Goal: Information Seeking & Learning: Learn about a topic

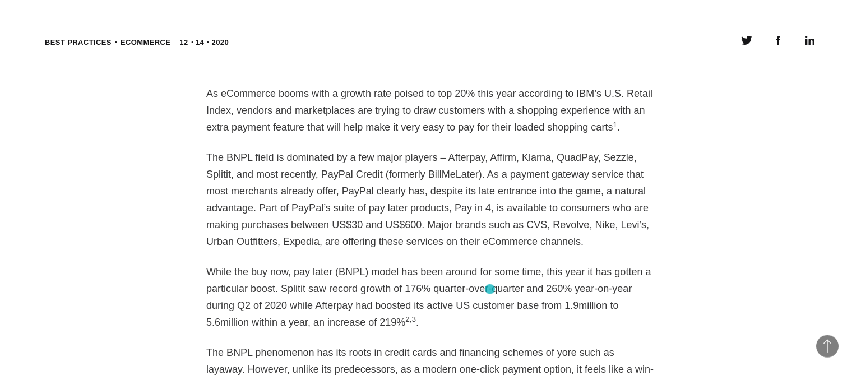
scroll to position [864, 0]
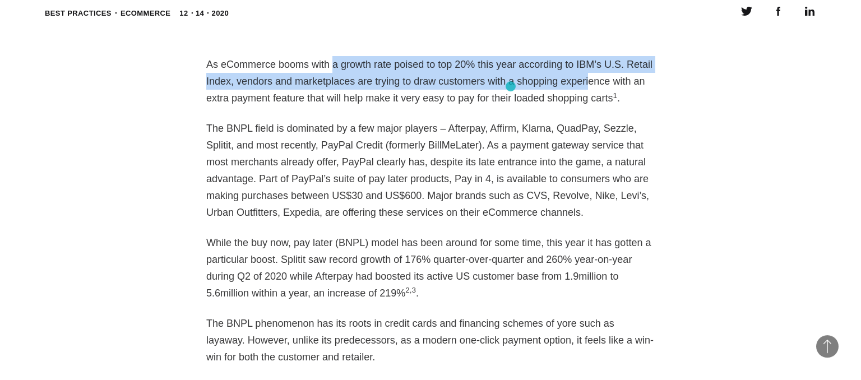
drag, startPoint x: 366, startPoint y: 62, endPoint x: 546, endPoint y: 91, distance: 182.4
click at [545, 89] on p "As eCommerce booms with a growth rate poised to top 20% this year according to …" at bounding box center [430, 81] width 449 height 50
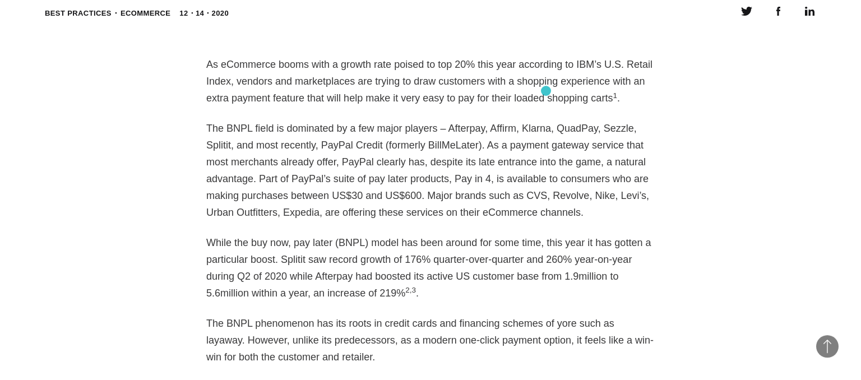
click at [548, 91] on p "As eCommerce booms with a growth rate poised to top 20% this year according to …" at bounding box center [430, 81] width 449 height 50
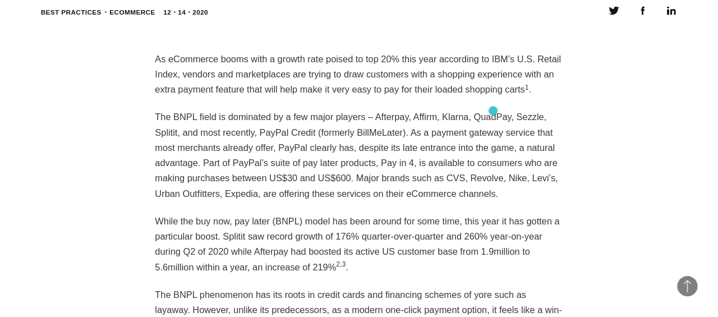
scroll to position [780, 0]
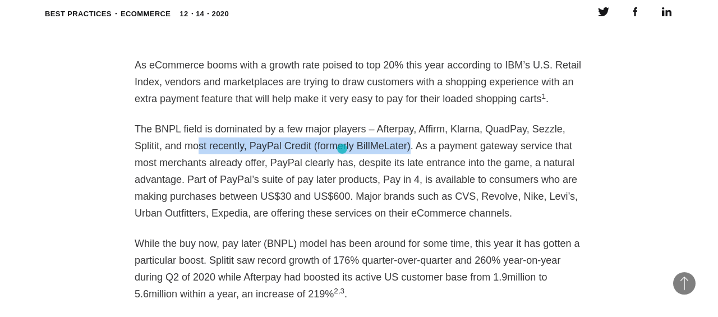
drag, startPoint x: 150, startPoint y: 145, endPoint x: 342, endPoint y: 149, distance: 191.8
click at [342, 149] on p "The BNPL field is dominated by a few major players – Afterpay, Affirm, Klarna, …" at bounding box center [359, 171] width 449 height 101
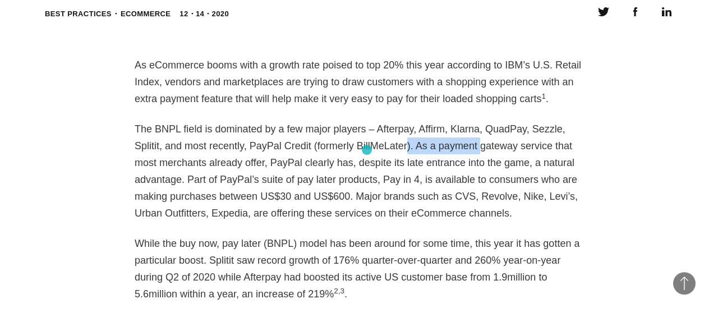
drag, startPoint x: 342, startPoint y: 149, endPoint x: 367, endPoint y: 150, distance: 25.3
click at [367, 150] on p "The BNPL field is dominated by a few major players – Afterpay, Affirm, Klarna, …" at bounding box center [359, 171] width 449 height 101
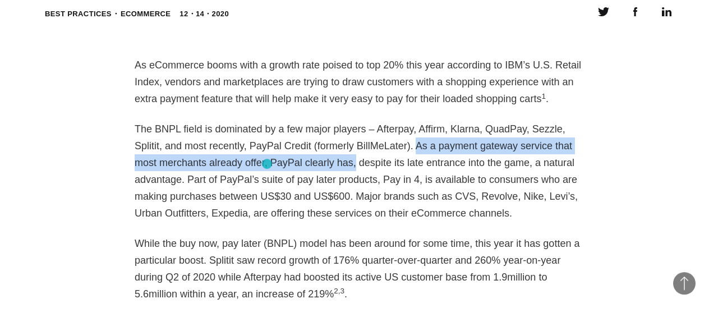
drag, startPoint x: 348, startPoint y: 144, endPoint x: 267, endPoint y: 164, distance: 83.7
click at [267, 164] on p "The BNPL field is dominated by a few major players – Afterpay, Affirm, Klarna, …" at bounding box center [359, 171] width 449 height 101
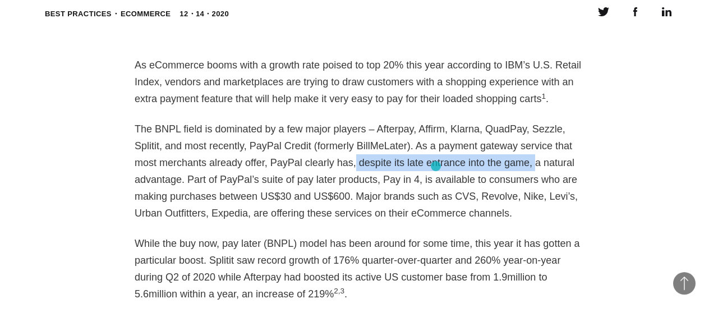
drag, startPoint x: 267, startPoint y: 164, endPoint x: 436, endPoint y: 166, distance: 168.8
click at [436, 166] on p "The BNPL field is dominated by a few major players – Afterpay, Affirm, Klarna, …" at bounding box center [359, 171] width 449 height 101
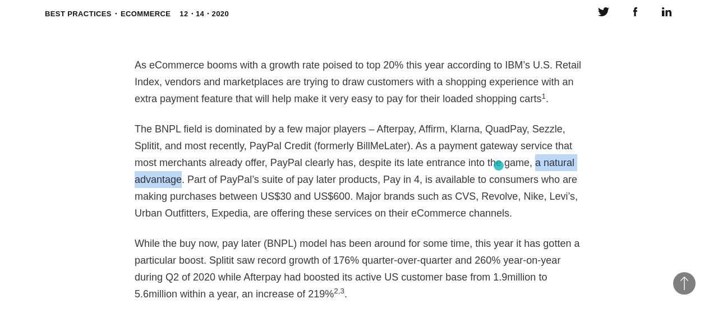
drag, startPoint x: 436, startPoint y: 166, endPoint x: 499, endPoint y: 165, distance: 62.8
click at [499, 165] on p "The BNPL field is dominated by a few major players – Afterpay, Affirm, Klarna, …" at bounding box center [359, 171] width 449 height 101
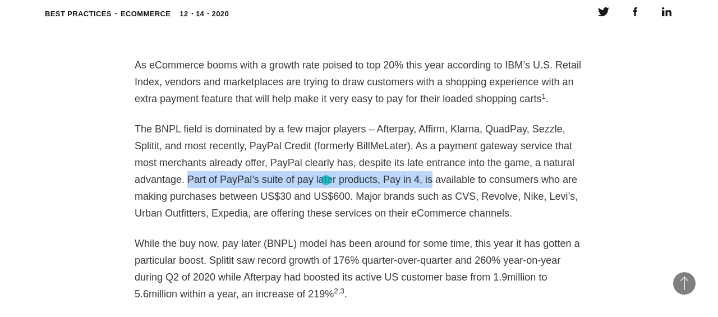
drag, startPoint x: 524, startPoint y: 164, endPoint x: 326, endPoint y: 180, distance: 198.6
click at [326, 180] on p "The BNPL field is dominated by a few major players – Afterpay, Affirm, Klarna, …" at bounding box center [359, 171] width 449 height 101
click at [327, 180] on p "The BNPL field is dominated by a few major players – Afterpay, Affirm, Klarna, …" at bounding box center [359, 171] width 449 height 101
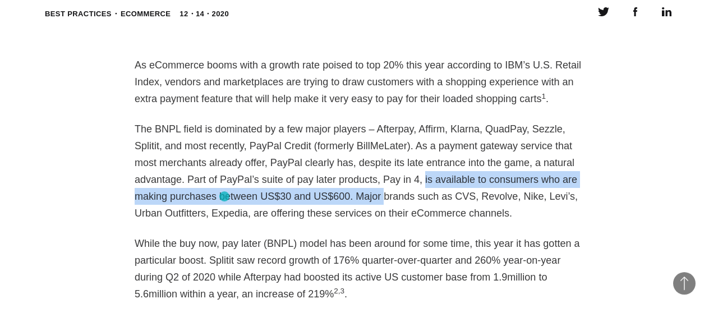
drag, startPoint x: 327, startPoint y: 180, endPoint x: 224, endPoint y: 196, distance: 103.9
click at [224, 196] on p "The BNPL field is dominated by a few major players – Afterpay, Affirm, Klarna, …" at bounding box center [359, 171] width 449 height 101
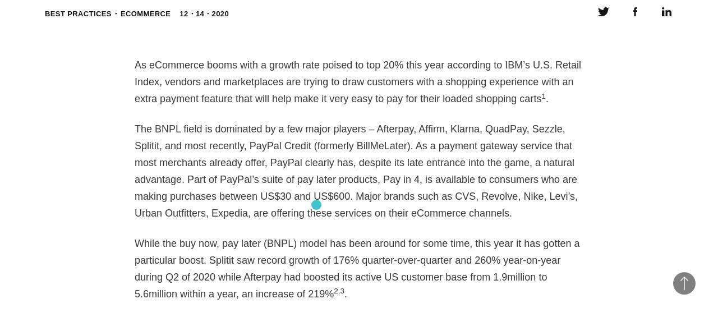
click at [316, 205] on p "The BNPL field is dominated by a few major players – Afterpay, Affirm, Klarna, …" at bounding box center [359, 171] width 449 height 101
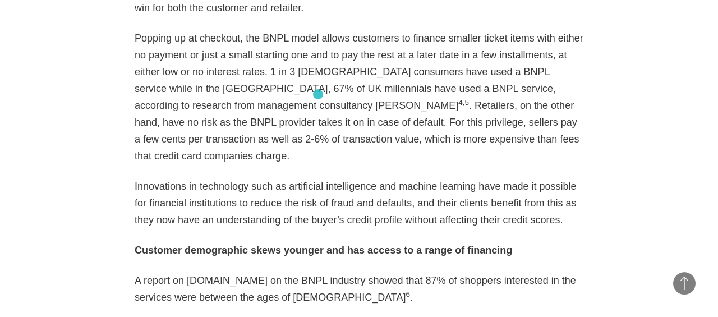
scroll to position [1072, 0]
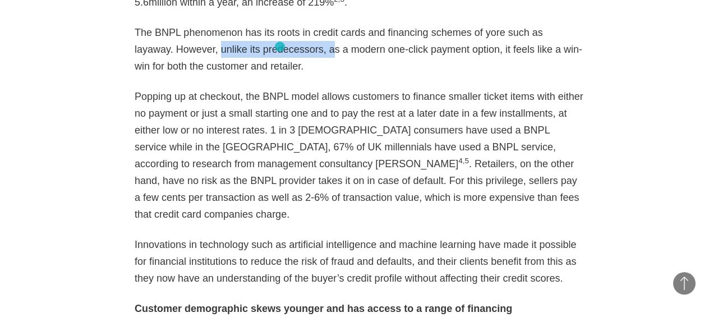
drag, startPoint x: 176, startPoint y: 49, endPoint x: 280, endPoint y: 47, distance: 104.3
click at [280, 47] on p "The BNPL phenomenon has its roots in credit cards and financing schemes of yore…" at bounding box center [359, 49] width 449 height 50
click at [285, 64] on p "The BNPL phenomenon has its roots in credit cards and financing schemes of yore…" at bounding box center [359, 49] width 449 height 50
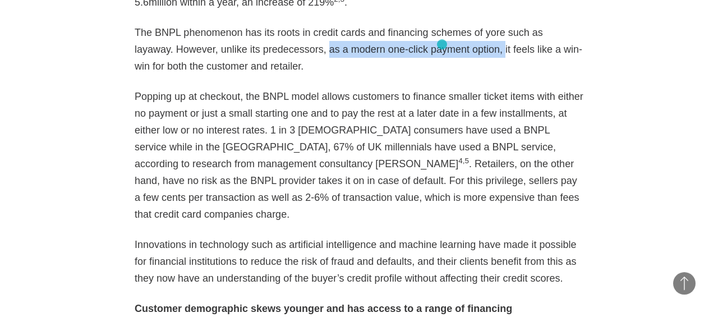
drag, startPoint x: 278, startPoint y: 49, endPoint x: 397, endPoint y: 94, distance: 127.8
click at [442, 45] on p "The BNPL phenomenon has its roots in credit cards and financing schemes of yore…" at bounding box center [359, 49] width 449 height 50
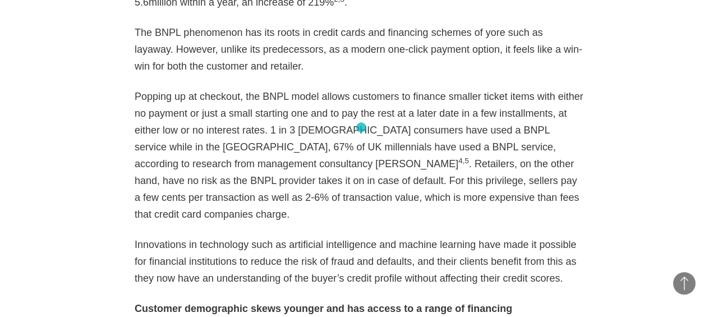
click at [361, 127] on p "Popping up at checkout, the BNPL model allows customers to finance smaller tick…" at bounding box center [359, 155] width 449 height 135
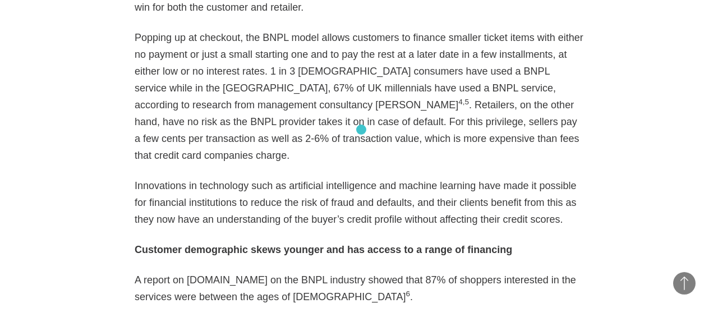
scroll to position [1130, 0]
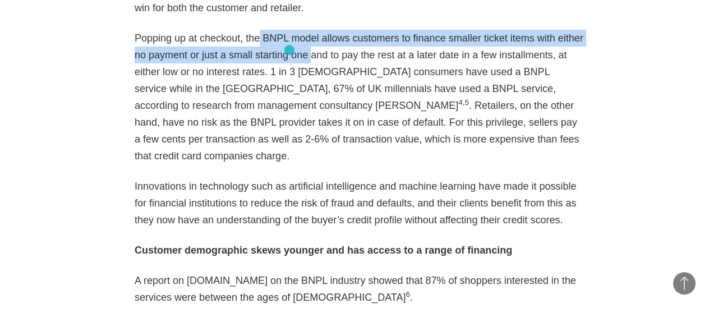
drag, startPoint x: 255, startPoint y: 34, endPoint x: 289, endPoint y: 50, distance: 37.4
click at [289, 50] on p "Popping up at checkout, the BNPL model allows customers to finance smaller tick…" at bounding box center [359, 97] width 449 height 135
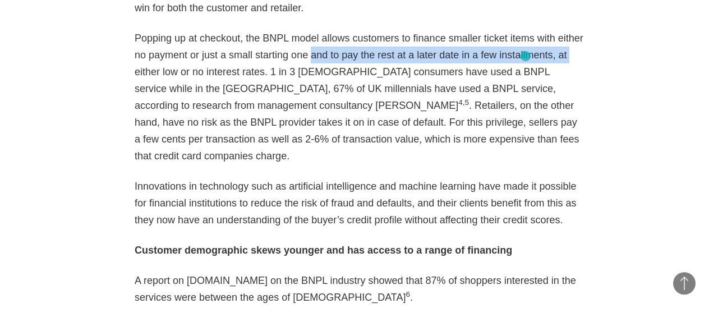
drag, startPoint x: 289, startPoint y: 50, endPoint x: 525, endPoint y: 56, distance: 236.7
click at [525, 56] on p "Popping up at checkout, the BNPL model allows customers to finance smaller tick…" at bounding box center [359, 97] width 449 height 135
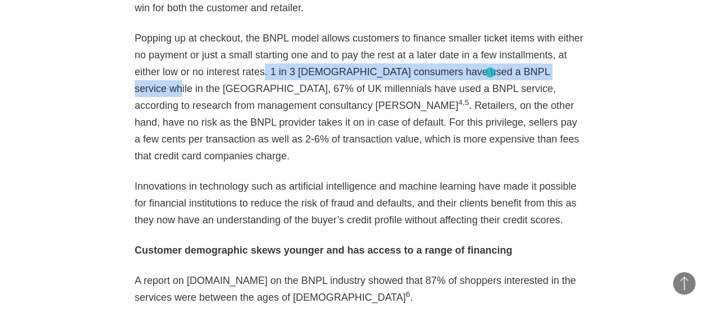
drag, startPoint x: 213, startPoint y: 72, endPoint x: 490, endPoint y: 72, distance: 277.0
click at [490, 72] on p "Popping up at checkout, the BNPL model allows customers to finance smaller tick…" at bounding box center [359, 97] width 449 height 135
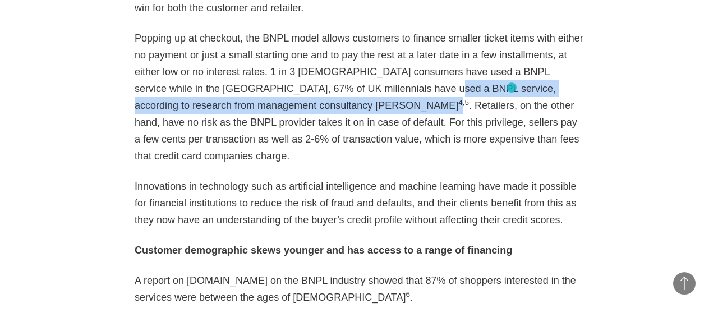
drag, startPoint x: 297, startPoint y: 86, endPoint x: 511, endPoint y: 87, distance: 214.8
click at [511, 87] on p "Popping up at checkout, the BNPL model allows customers to finance smaller tick…" at bounding box center [359, 97] width 449 height 135
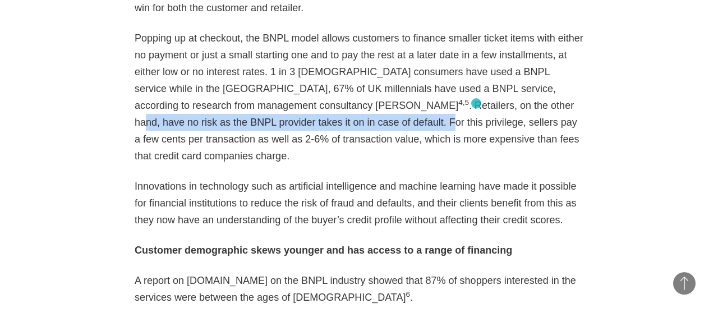
drag, startPoint x: 188, startPoint y: 104, endPoint x: 474, endPoint y: 107, distance: 286.0
click at [476, 104] on p "Popping up at checkout, the BNPL model allows customers to finance smaller tick…" at bounding box center [359, 97] width 449 height 135
click at [471, 110] on p "Popping up at checkout, the BNPL model allows customers to finance smaller tick…" at bounding box center [359, 97] width 449 height 135
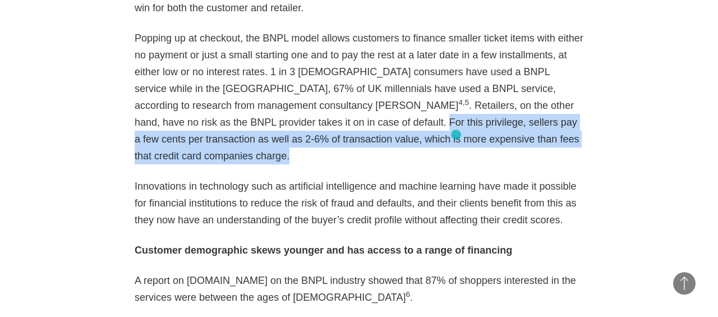
drag, startPoint x: 471, startPoint y: 110, endPoint x: 455, endPoint y: 135, distance: 28.5
click at [455, 135] on p "Popping up at checkout, the BNPL model allows customers to finance smaller tick…" at bounding box center [359, 97] width 449 height 135
click at [473, 108] on p "Popping up at checkout, the BNPL model allows customers to finance smaller tick…" at bounding box center [359, 97] width 449 height 135
drag, startPoint x: 472, startPoint y: 105, endPoint x: 451, endPoint y: 140, distance: 40.5
click at [451, 139] on p "Popping up at checkout, the BNPL model allows customers to finance smaller tick…" at bounding box center [359, 97] width 449 height 135
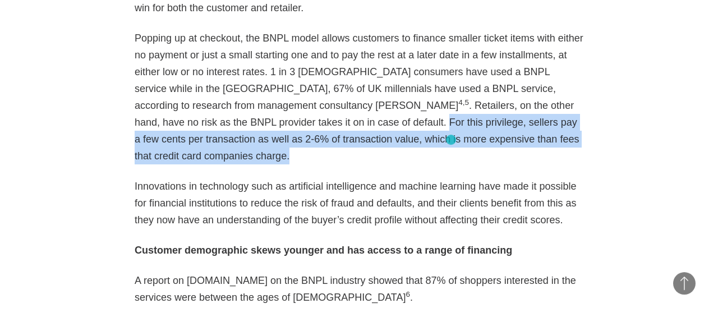
click at [451, 140] on p "Popping up at checkout, the BNPL model allows customers to finance smaller tick…" at bounding box center [359, 97] width 449 height 135
drag, startPoint x: 451, startPoint y: 140, endPoint x: 483, endPoint y: 107, distance: 45.6
click at [483, 107] on p "Popping up at checkout, the BNPL model allows customers to finance smaller tick…" at bounding box center [359, 97] width 449 height 135
drag, startPoint x: 483, startPoint y: 107, endPoint x: 459, endPoint y: 134, distance: 35.8
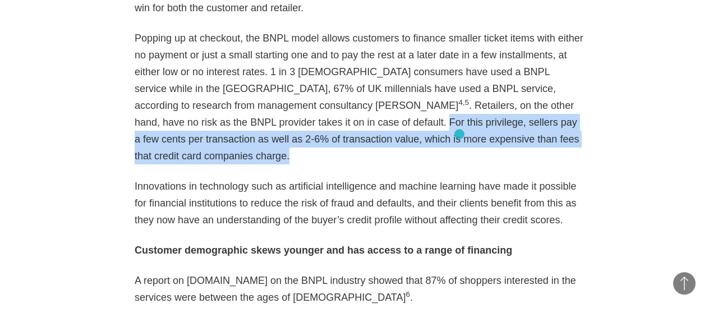
click at [459, 134] on p "Popping up at checkout, the BNPL model allows customers to finance smaller tick…" at bounding box center [359, 97] width 449 height 135
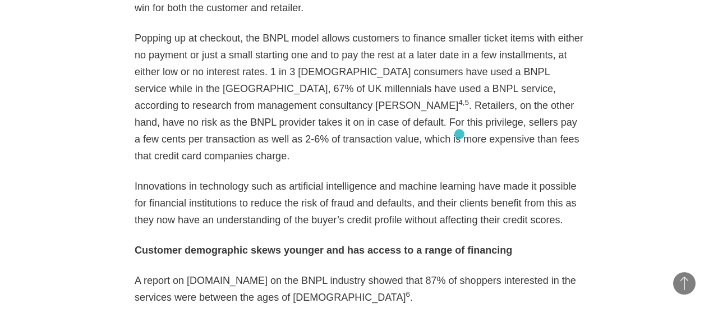
click at [459, 134] on p "Popping up at checkout, the BNPL model allows customers to finance smaller tick…" at bounding box center [359, 97] width 449 height 135
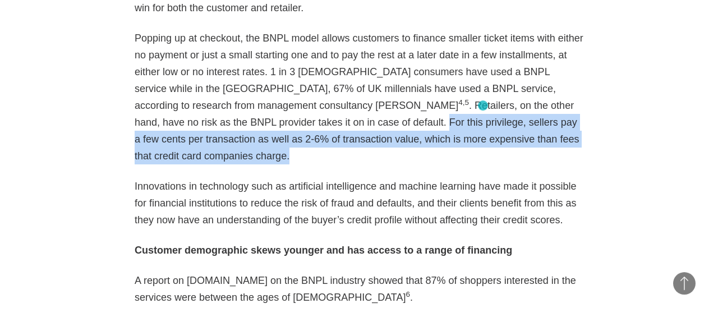
drag, startPoint x: 459, startPoint y: 134, endPoint x: 483, endPoint y: 105, distance: 37.1
click at [483, 105] on p "Popping up at checkout, the BNPL model allows customers to finance smaller tick…" at bounding box center [359, 97] width 449 height 135
click at [482, 107] on p "Popping up at checkout, the BNPL model allows customers to finance smaller tick…" at bounding box center [359, 97] width 449 height 135
drag, startPoint x: 482, startPoint y: 107, endPoint x: 440, endPoint y: 139, distance: 53.2
click at [440, 139] on p "Popping up at checkout, the BNPL model allows customers to finance smaller tick…" at bounding box center [359, 97] width 449 height 135
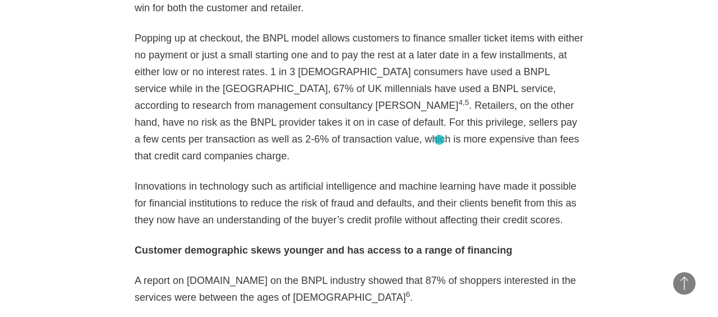
click at [439, 140] on p "Popping up at checkout, the BNPL model allows customers to finance smaller tick…" at bounding box center [359, 97] width 449 height 135
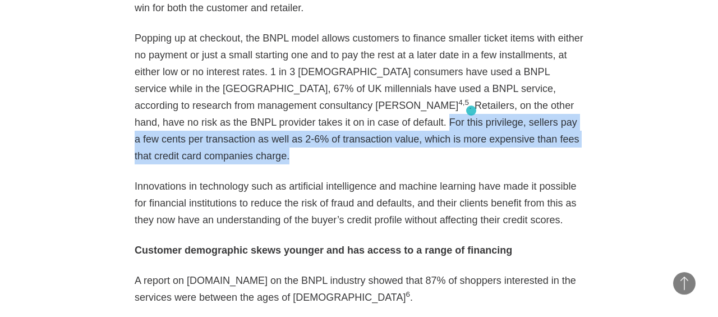
drag, startPoint x: 439, startPoint y: 140, endPoint x: 471, endPoint y: 110, distance: 43.3
click at [471, 110] on p "Popping up at checkout, the BNPL model allows customers to finance smaller tick…" at bounding box center [359, 97] width 449 height 135
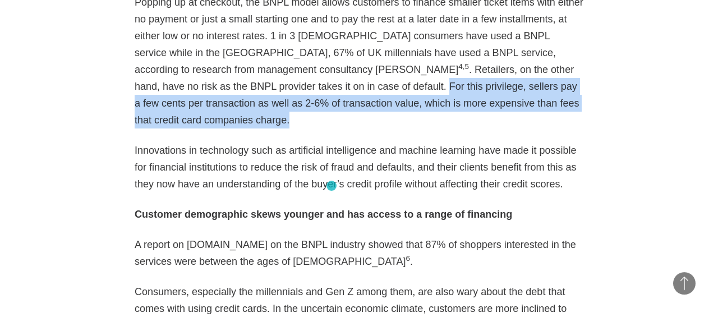
scroll to position [1188, 0]
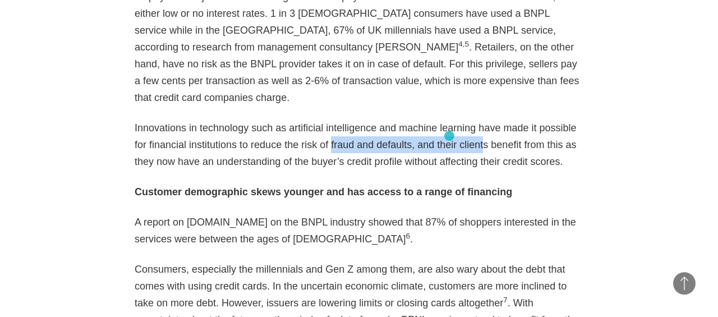
drag, startPoint x: 305, startPoint y: 119, endPoint x: 440, endPoint y: 148, distance: 138.1
click at [449, 136] on p "Innovations in technology such as artificial intelligence and machine learning …" at bounding box center [359, 144] width 449 height 50
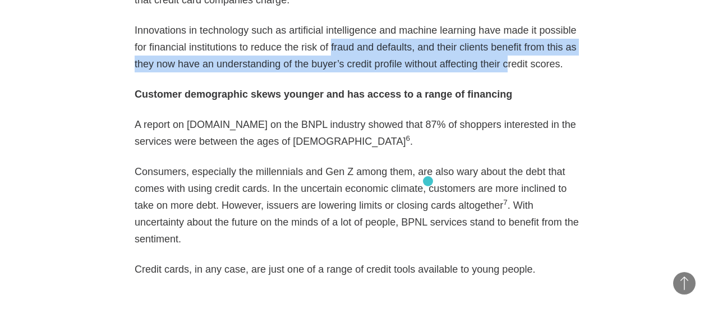
scroll to position [1305, 0]
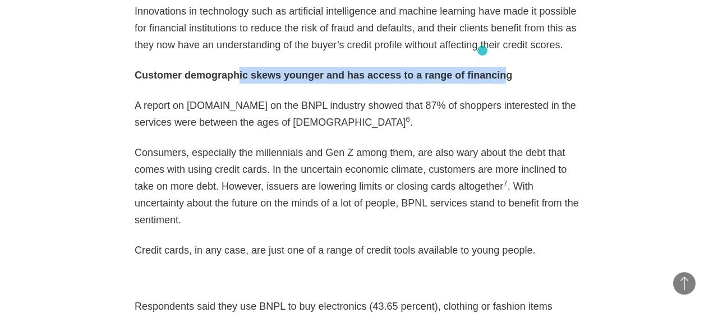
drag, startPoint x: 253, startPoint y: 49, endPoint x: 483, endPoint y: 53, distance: 229.4
click at [483, 70] on strong "Customer demographic skews younger and has access to a range of financing" at bounding box center [323, 75] width 377 height 11
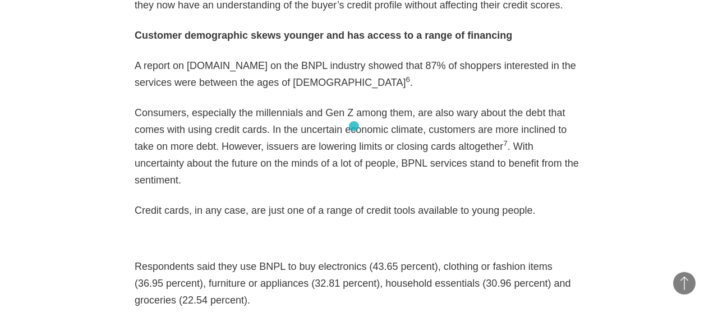
scroll to position [1363, 0]
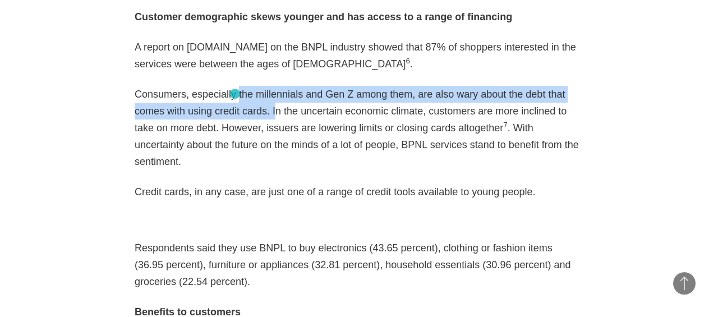
drag, startPoint x: 231, startPoint y: 78, endPoint x: 235, endPoint y: 94, distance: 16.2
click at [235, 94] on p "Consumers, especially the millennials and Gen Z among them, are also wary about…" at bounding box center [359, 128] width 449 height 84
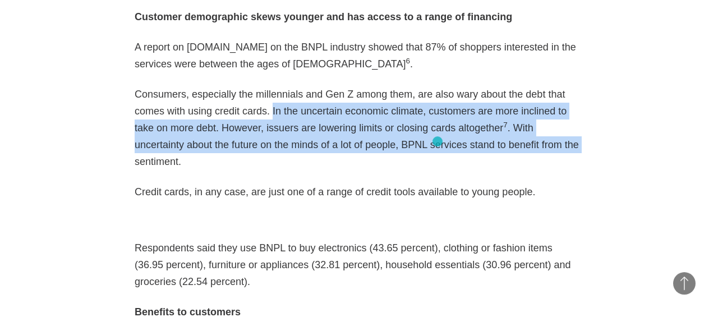
drag, startPoint x: 236, startPoint y: 94, endPoint x: 437, endPoint y: 141, distance: 207.4
click at [399, 120] on p "Consumers, especially the millennials and Gen Z among them, are also wary about…" at bounding box center [359, 128] width 449 height 84
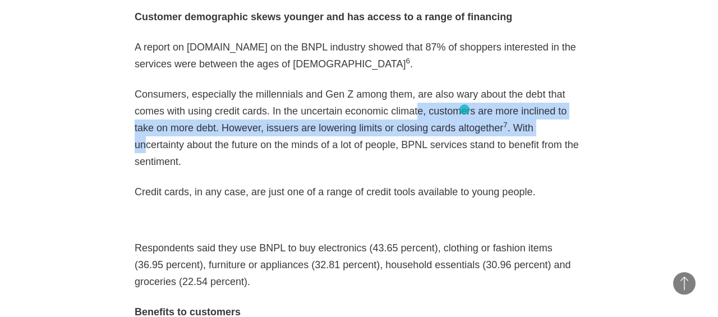
drag, startPoint x: 378, startPoint y: 88, endPoint x: 464, endPoint y: 109, distance: 89.0
click at [464, 109] on p "Consumers, especially the millennials and Gen Z among them, are also wary about…" at bounding box center [359, 128] width 449 height 84
drag, startPoint x: 464, startPoint y: 109, endPoint x: 487, endPoint y: 123, distance: 26.6
click at [487, 123] on p "Consumers, especially the millennials and Gen Z among them, are also wary about…" at bounding box center [359, 128] width 449 height 84
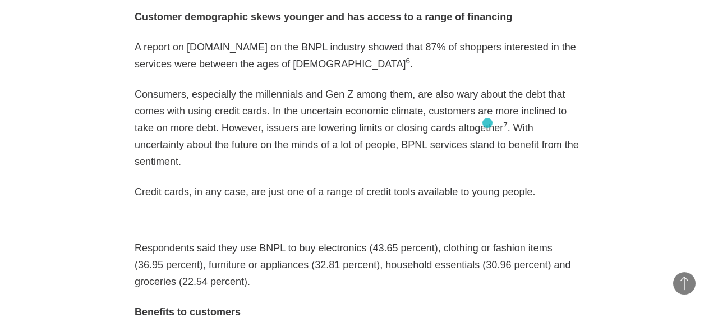
click at [487, 123] on p "Consumers, especially the millennials and Gen Z among them, are also wary about…" at bounding box center [359, 128] width 449 height 84
drag, startPoint x: 487, startPoint y: 123, endPoint x: 439, endPoint y: 107, distance: 50.7
click at [439, 107] on p "Consumers, especially the millennials and Gen Z among them, are also wary about…" at bounding box center [359, 128] width 449 height 84
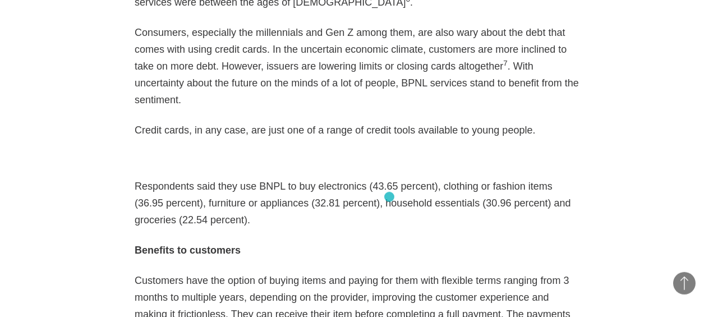
scroll to position [1480, 0]
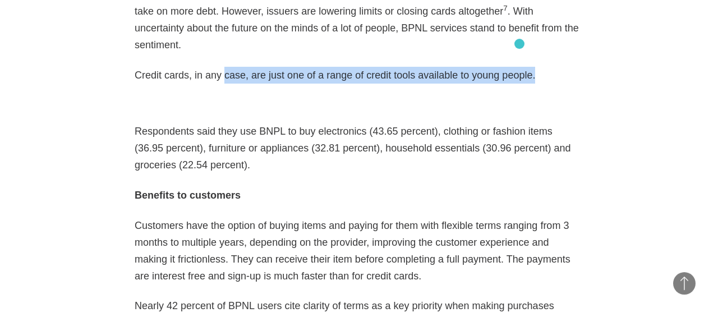
drag, startPoint x: 215, startPoint y: 43, endPoint x: 519, endPoint y: 44, distance: 304.5
click at [519, 67] on p "Credit cards, in any case, are just one of a range of credit tools available to…" at bounding box center [359, 75] width 449 height 17
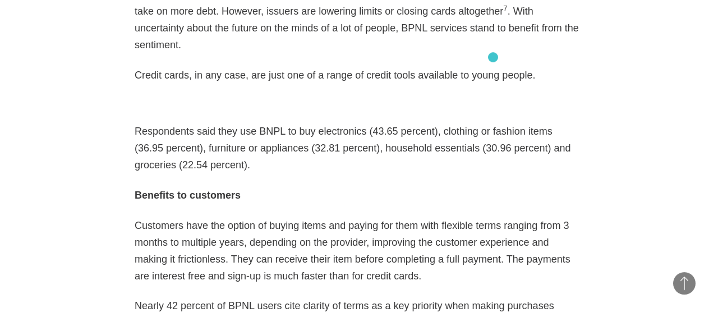
click at [444, 97] on figure at bounding box center [359, 105] width 449 height 17
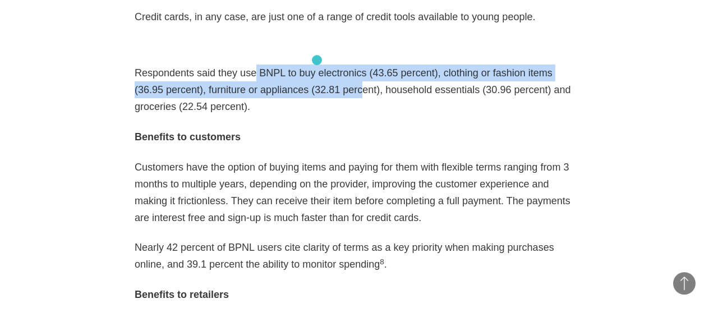
drag, startPoint x: 247, startPoint y: 39, endPoint x: 314, endPoint y: 68, distance: 72.6
click at [318, 64] on p "Respondents said they use BNPL to buy electronics (43.65 percent), clothing or …" at bounding box center [359, 89] width 449 height 50
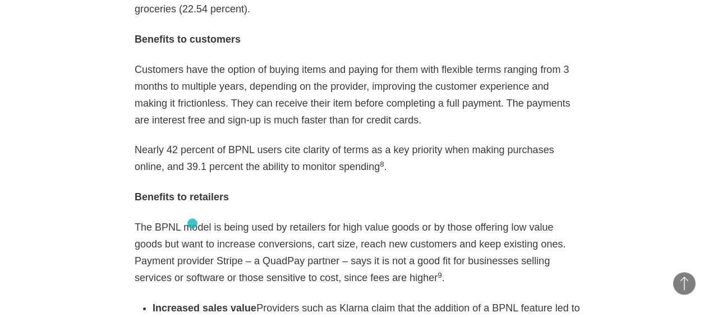
scroll to position [1655, 0]
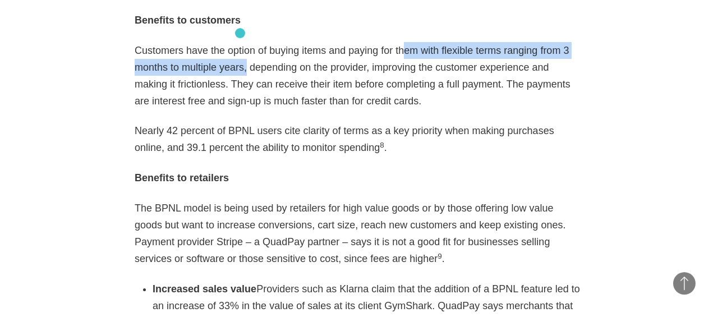
drag, startPoint x: 390, startPoint y: 16, endPoint x: 240, endPoint y: 33, distance: 150.7
click at [240, 42] on p "Customers have the option of buying items and paying for them with flexible ter…" at bounding box center [359, 75] width 449 height 67
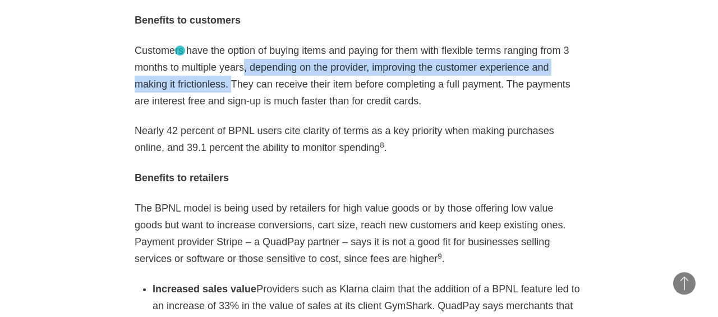
drag, startPoint x: 240, startPoint y: 33, endPoint x: 180, endPoint y: 50, distance: 62.5
click at [180, 50] on p "Customers have the option of buying items and paying for them with flexible ter…" at bounding box center [359, 75] width 449 height 67
click at [181, 50] on p "Customers have the option of buying items and paying for them with flexible ter…" at bounding box center [359, 75] width 449 height 67
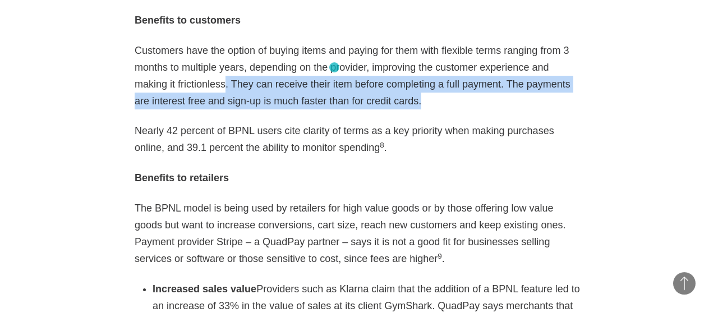
drag, startPoint x: 181, startPoint y: 50, endPoint x: 334, endPoint y: 68, distance: 154.6
click at [334, 68] on p "Customers have the option of buying items and paying for them with flexible ter…" at bounding box center [359, 75] width 449 height 67
drag, startPoint x: 334, startPoint y: 68, endPoint x: 177, endPoint y: 47, distance: 158.5
click at [177, 47] on p "Customers have the option of buying items and paying for them with flexible ter…" at bounding box center [359, 75] width 449 height 67
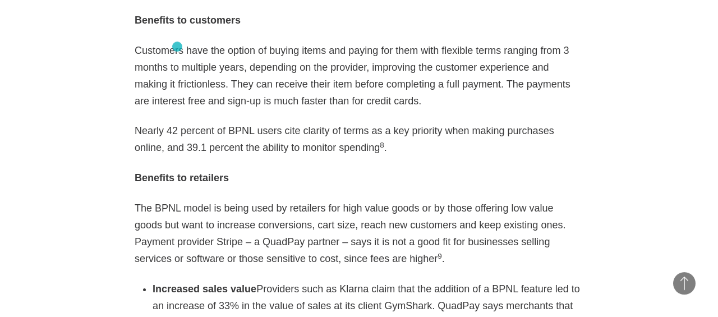
click at [177, 47] on p "Customers have the option of buying items and paying for them with flexible ter…" at bounding box center [359, 75] width 449 height 67
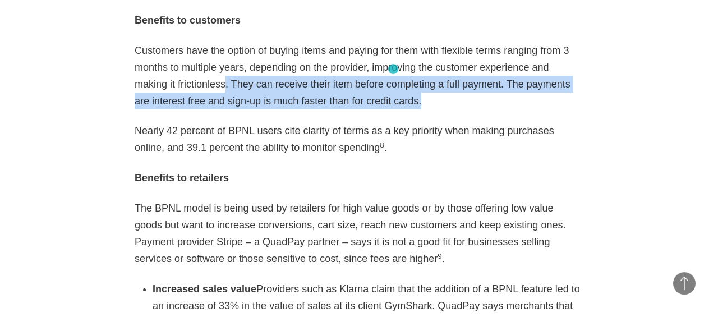
drag, startPoint x: 177, startPoint y: 47, endPoint x: 367, endPoint y: 72, distance: 191.2
click at [367, 72] on p "Customers have the option of buying items and paying for them with flexible ter…" at bounding box center [359, 75] width 449 height 67
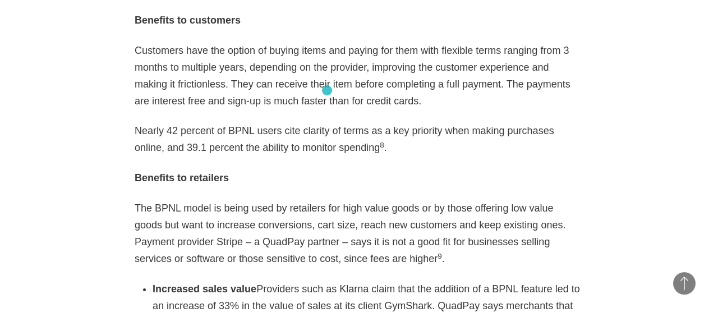
drag, startPoint x: 326, startPoint y: 91, endPoint x: 320, endPoint y: 93, distance: 5.9
click at [326, 122] on p "Nearly 42 percent of BPNL users cite clarity of terms as a key priority when ma…" at bounding box center [359, 139] width 449 height 34
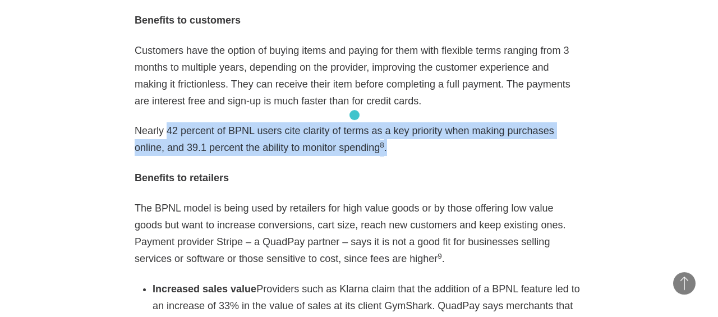
drag, startPoint x: 166, startPoint y: 99, endPoint x: 353, endPoint y: 115, distance: 187.4
click at [353, 122] on p "Nearly 42 percent of BPNL users cite clarity of terms as a key priority when ma…" at bounding box center [359, 139] width 449 height 34
drag, startPoint x: 353, startPoint y: 115, endPoint x: 226, endPoint y: 98, distance: 127.9
click at [226, 122] on p "Nearly 42 percent of BPNL users cite clarity of terms as a key priority when ma…" at bounding box center [359, 139] width 449 height 34
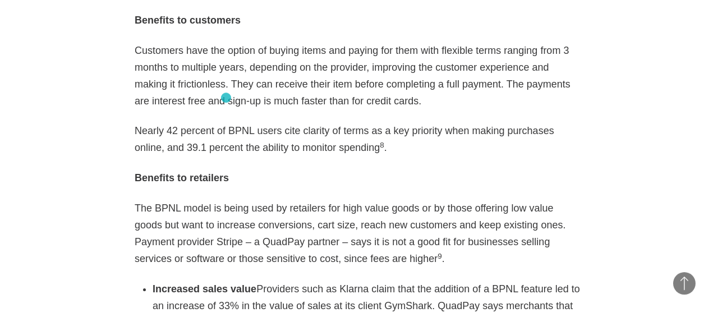
click at [226, 122] on p "Nearly 42 percent of BPNL users cite clarity of terms as a key priority when ma…" at bounding box center [359, 139] width 449 height 34
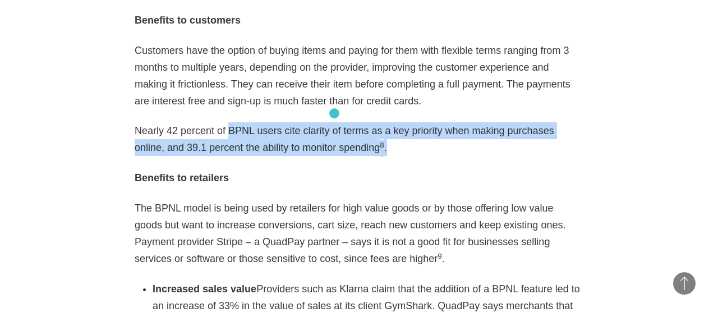
drag, startPoint x: 226, startPoint y: 98, endPoint x: 334, endPoint y: 113, distance: 108.8
click at [334, 122] on p "Nearly 42 percent of BPNL users cite clarity of terms as a key priority when ma…" at bounding box center [359, 139] width 449 height 34
click at [333, 122] on p "Nearly 42 percent of BPNL users cite clarity of terms as a key priority when ma…" at bounding box center [359, 139] width 449 height 34
drag, startPoint x: 333, startPoint y: 114, endPoint x: 161, endPoint y: 130, distance: 172.3
click at [185, 122] on p "Nearly 42 percent of BPNL users cite clarity of terms as a key priority when ma…" at bounding box center [359, 139] width 449 height 34
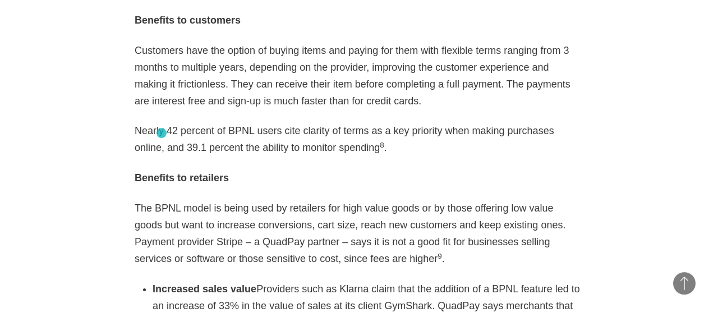
click at [163, 172] on strong "Benefits to retailers" at bounding box center [182, 177] width 94 height 11
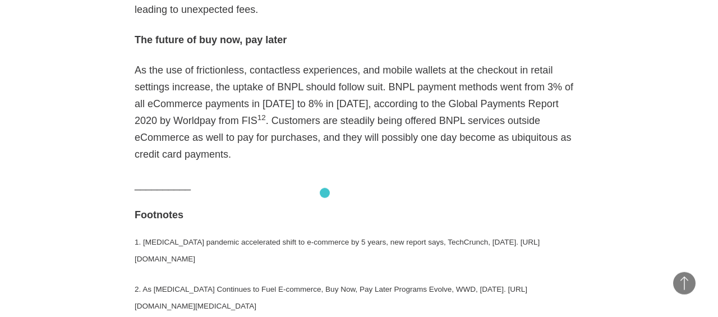
scroll to position [2413, 0]
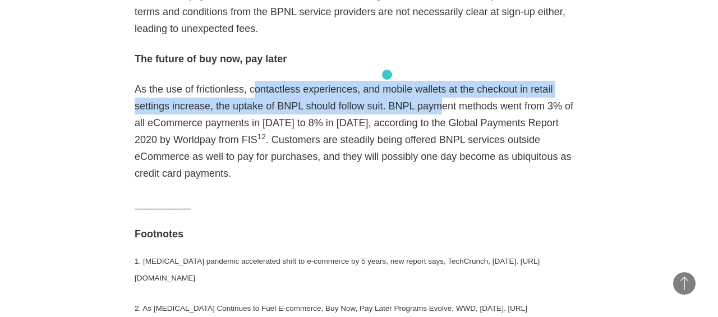
drag, startPoint x: 247, startPoint y: 52, endPoint x: 386, endPoint y: 75, distance: 140.3
click at [386, 81] on p "As the use of frictionless, contactless experiences, and mobile wallets at the …" at bounding box center [359, 131] width 449 height 101
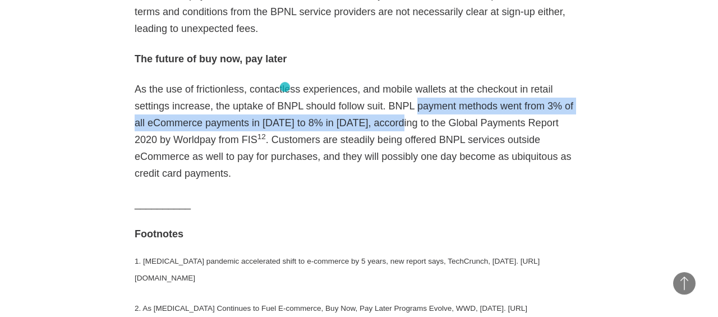
drag, startPoint x: 386, startPoint y: 75, endPoint x: 285, endPoint y: 87, distance: 101.7
click at [285, 87] on p "As the use of frictionless, contactless experiences, and mobile wallets at the …" at bounding box center [359, 131] width 449 height 101
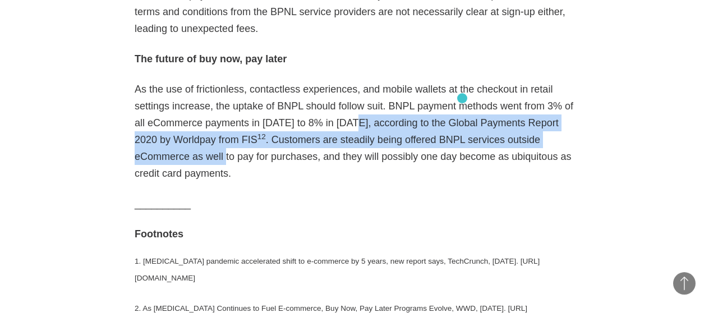
drag, startPoint x: 285, startPoint y: 87, endPoint x: 464, endPoint y: 98, distance: 179.2
click at [464, 98] on p "As the use of frictionless, contactless experiences, and mobile wallets at the …" at bounding box center [359, 131] width 449 height 101
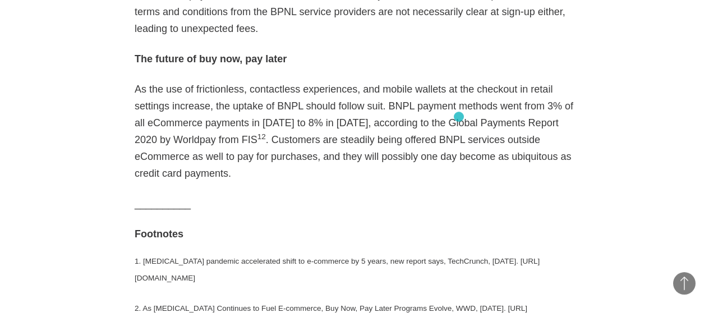
click at [457, 126] on p "As the use of frictionless, contactless experiences, and mobile wallets at the …" at bounding box center [359, 131] width 449 height 101
